Goal: Task Accomplishment & Management: Manage account settings

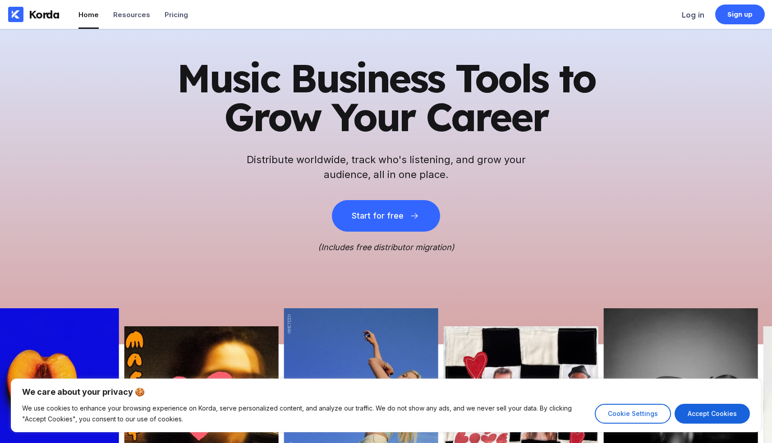
click at [691, 14] on div "Log in" at bounding box center [693, 14] width 23 height 9
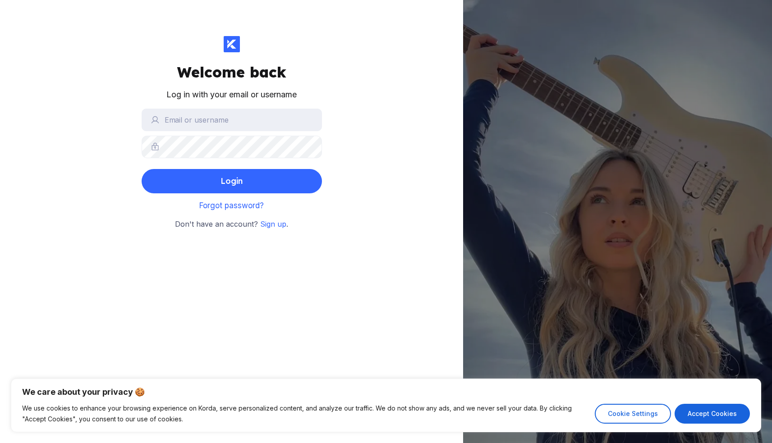
click at [687, 16] on div "[US_STATE][PERSON_NAME] member since [DATE]" at bounding box center [617, 221] width 309 height 443
click at [266, 112] on input "text" at bounding box center [232, 120] width 180 height 23
click at [231, 181] on button "Login" at bounding box center [232, 181] width 180 height 24
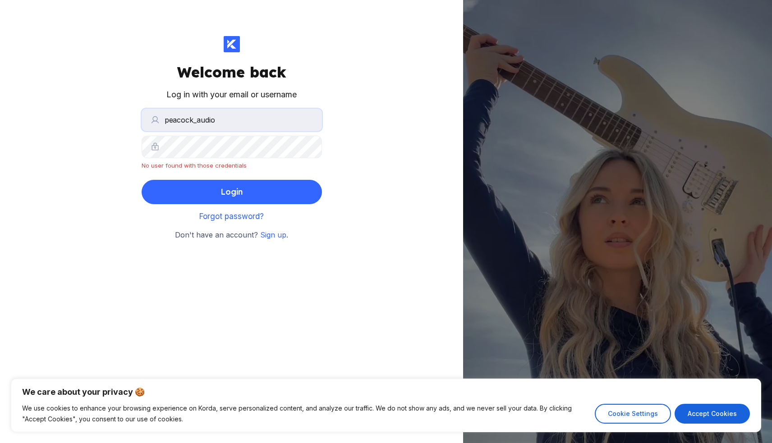
drag, startPoint x: 248, startPoint y: 124, endPoint x: 129, endPoint y: 114, distance: 120.5
click at [129, 114] on div "Welcome back Log in with your email or username peacock_audio No user found wit…" at bounding box center [231, 221] width 463 height 443
type input "[DOMAIN_NAME][EMAIL_ADDRESS][PERSON_NAME][DOMAIN_NAME]"
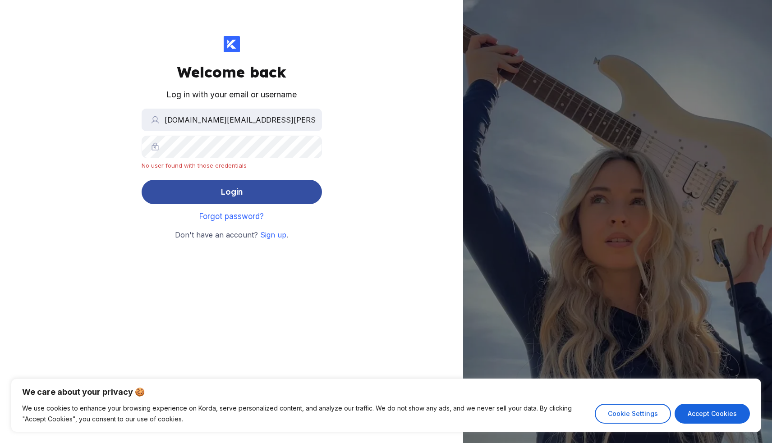
click at [193, 189] on button "Login" at bounding box center [232, 192] width 180 height 24
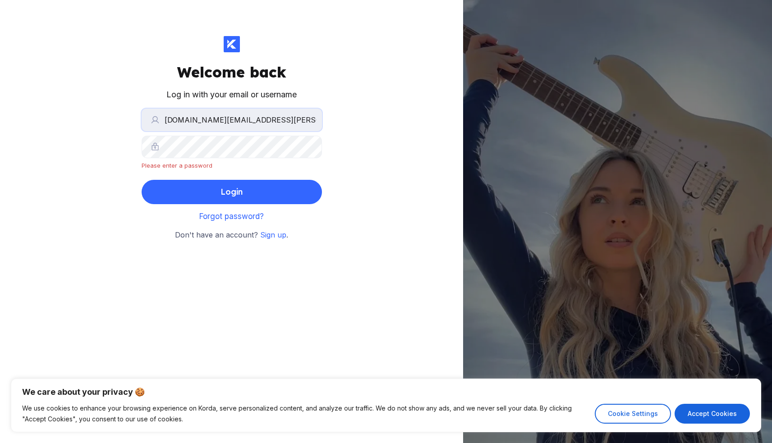
type input "peacock_audio"
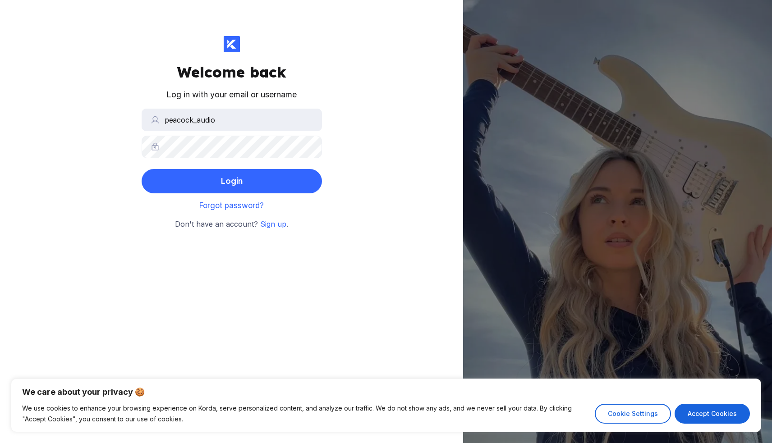
click at [249, 212] on div "Don't have an account? Sign up ." at bounding box center [232, 221] width 144 height 19
click at [249, 208] on span "Forgot password?" at bounding box center [231, 205] width 64 height 9
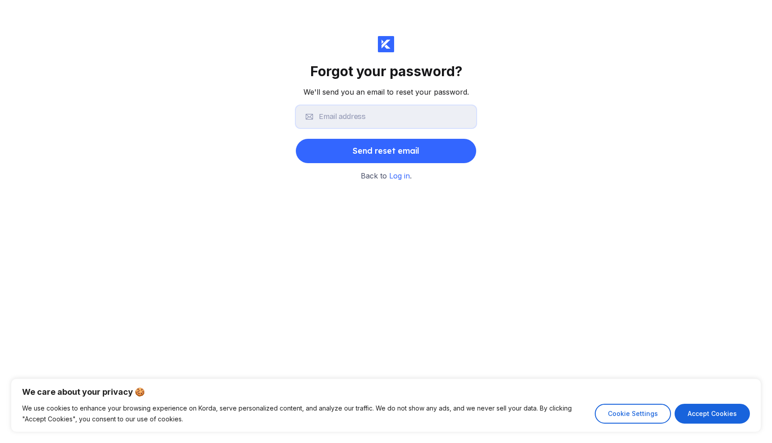
click at [381, 110] on input "text" at bounding box center [386, 117] width 180 height 23
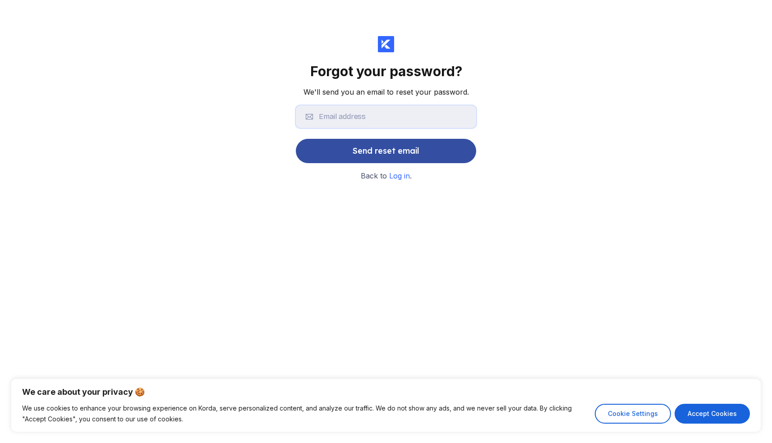
type input "[DOMAIN_NAME][EMAIL_ADDRESS][PERSON_NAME][DOMAIN_NAME]"
click at [406, 159] on div "Send reset email" at bounding box center [386, 151] width 67 height 18
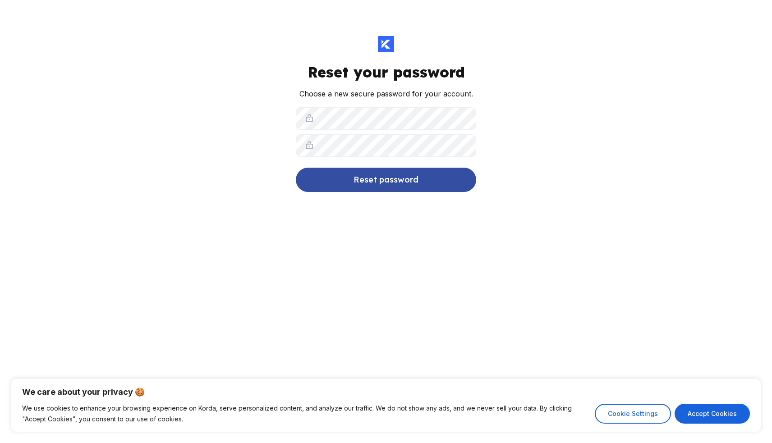
click at [361, 179] on div "Reset password" at bounding box center [386, 180] width 65 height 18
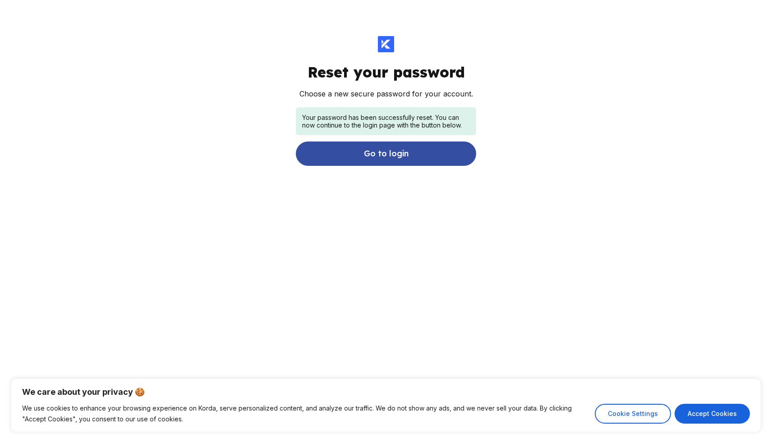
click at [381, 158] on div "Go to login" at bounding box center [386, 154] width 45 height 18
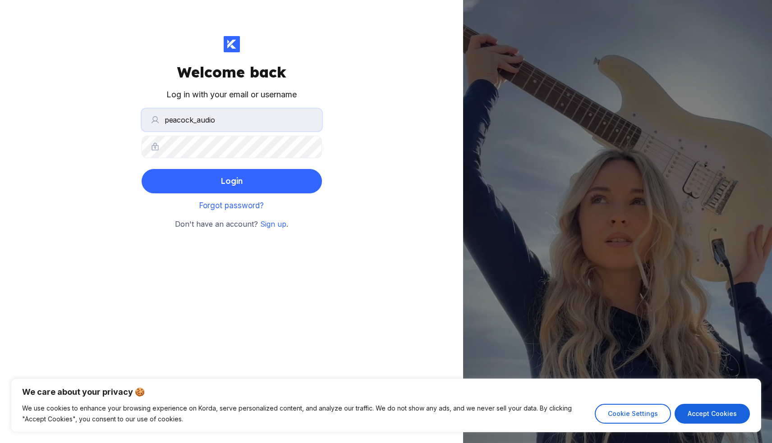
drag, startPoint x: 237, startPoint y: 117, endPoint x: 151, endPoint y: 117, distance: 86.1
click at [151, 117] on input "peacock_audio" at bounding box center [232, 120] width 180 height 23
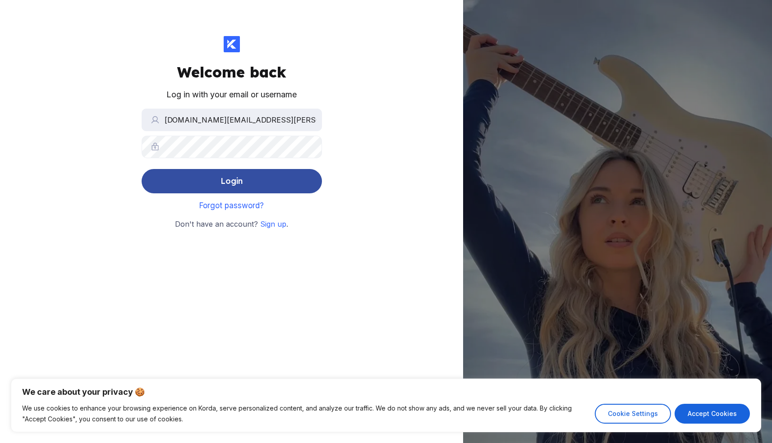
click at [169, 186] on button "Login" at bounding box center [232, 181] width 180 height 24
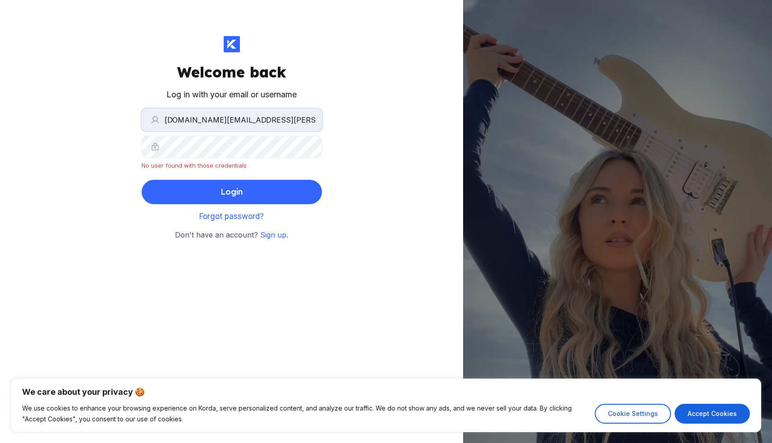
drag, startPoint x: 271, startPoint y: 121, endPoint x: 222, endPoint y: 121, distance: 49.2
click at [222, 121] on input "[DOMAIN_NAME][EMAIL_ADDRESS][PERSON_NAME][DOMAIN_NAME]" at bounding box center [232, 120] width 180 height 23
type input "[DOMAIN_NAME][EMAIL_ADDRESS][PERSON_NAME][DOMAIN_NAME]"
click at [231, 192] on button "Login" at bounding box center [232, 192] width 180 height 24
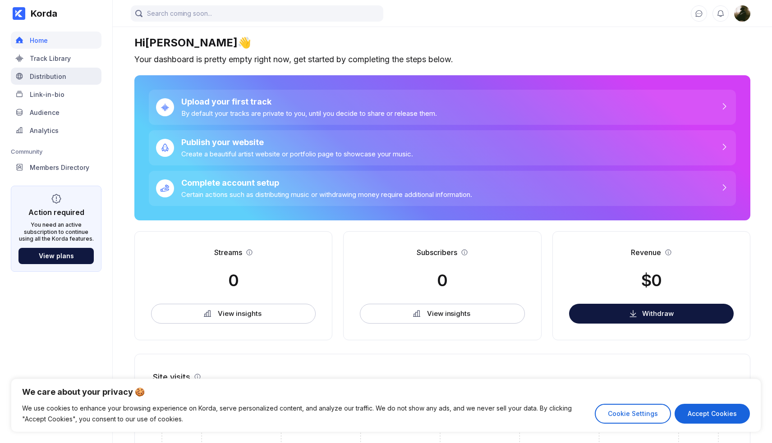
click at [76, 73] on div "Distribution" at bounding box center [56, 76] width 91 height 17
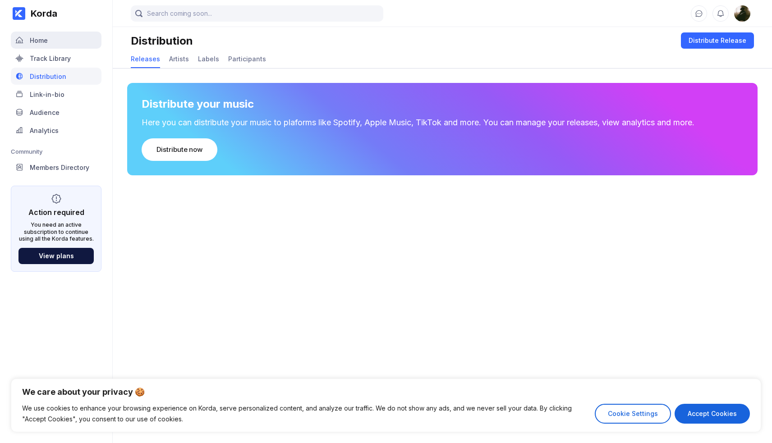
click at [73, 37] on div "Home" at bounding box center [56, 40] width 91 height 17
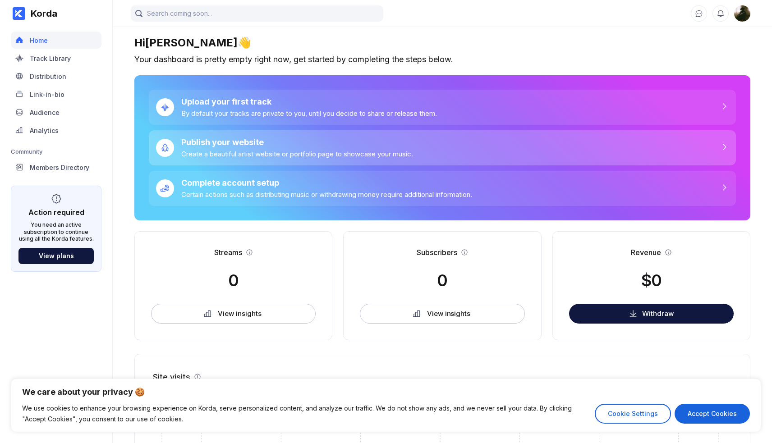
click at [249, 154] on div "Create a beautiful artist website or portfolio page to showcase your music." at bounding box center [297, 154] width 232 height 9
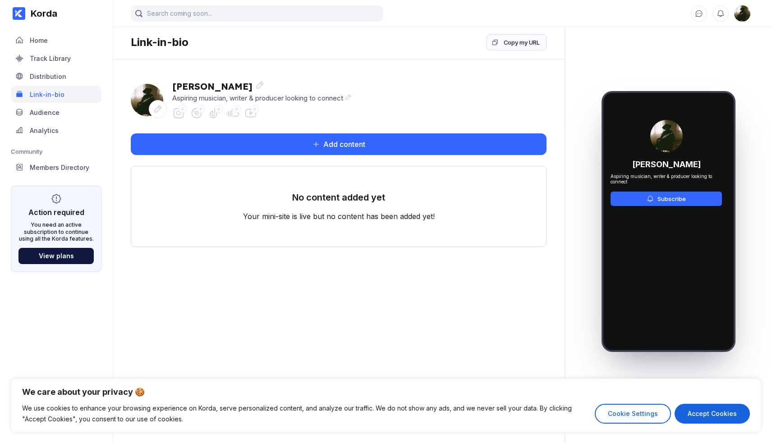
click at [43, 14] on div "Korda" at bounding box center [41, 13] width 32 height 11
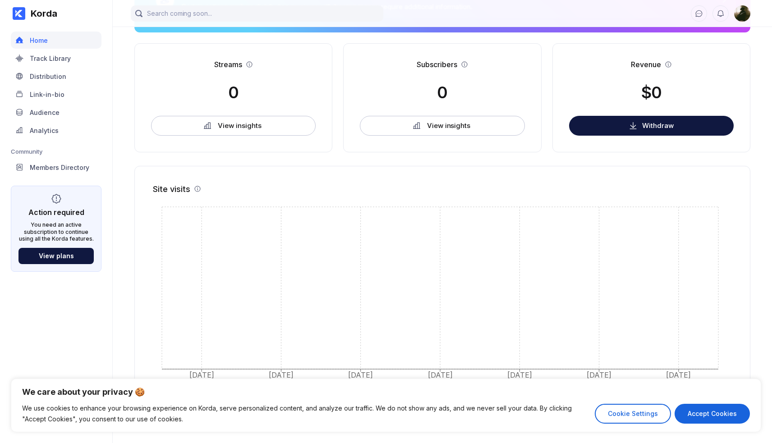
scroll to position [188, 0]
click at [703, 414] on button "Accept Cookies" at bounding box center [712, 414] width 75 height 20
checkbox input "true"
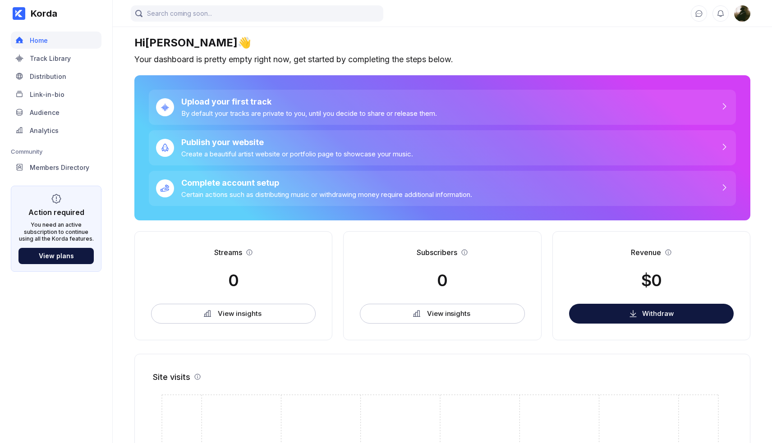
scroll to position [0, 0]
click at [57, 253] on div "View plans" at bounding box center [56, 256] width 35 height 8
